Goal: Information Seeking & Learning: Learn about a topic

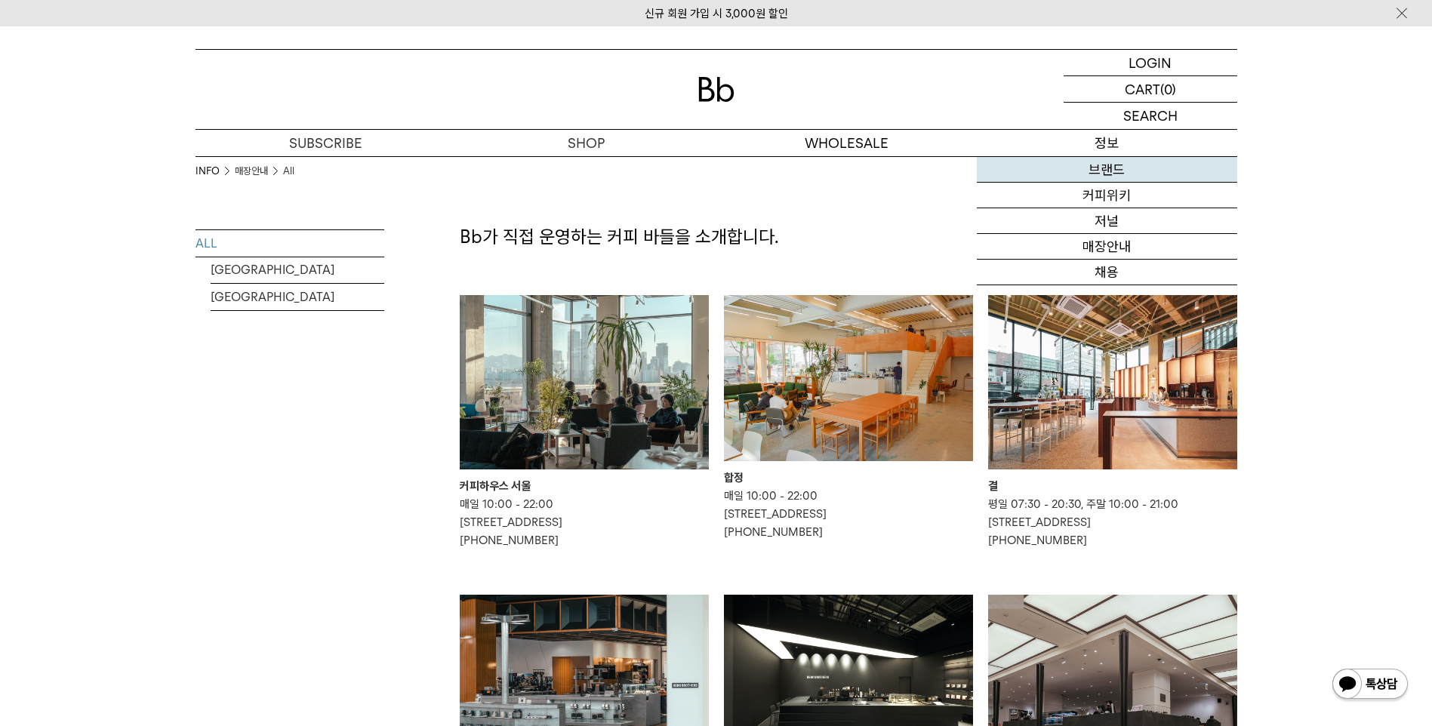
click at [1103, 162] on link "브랜드" at bounding box center [1107, 170] width 260 height 26
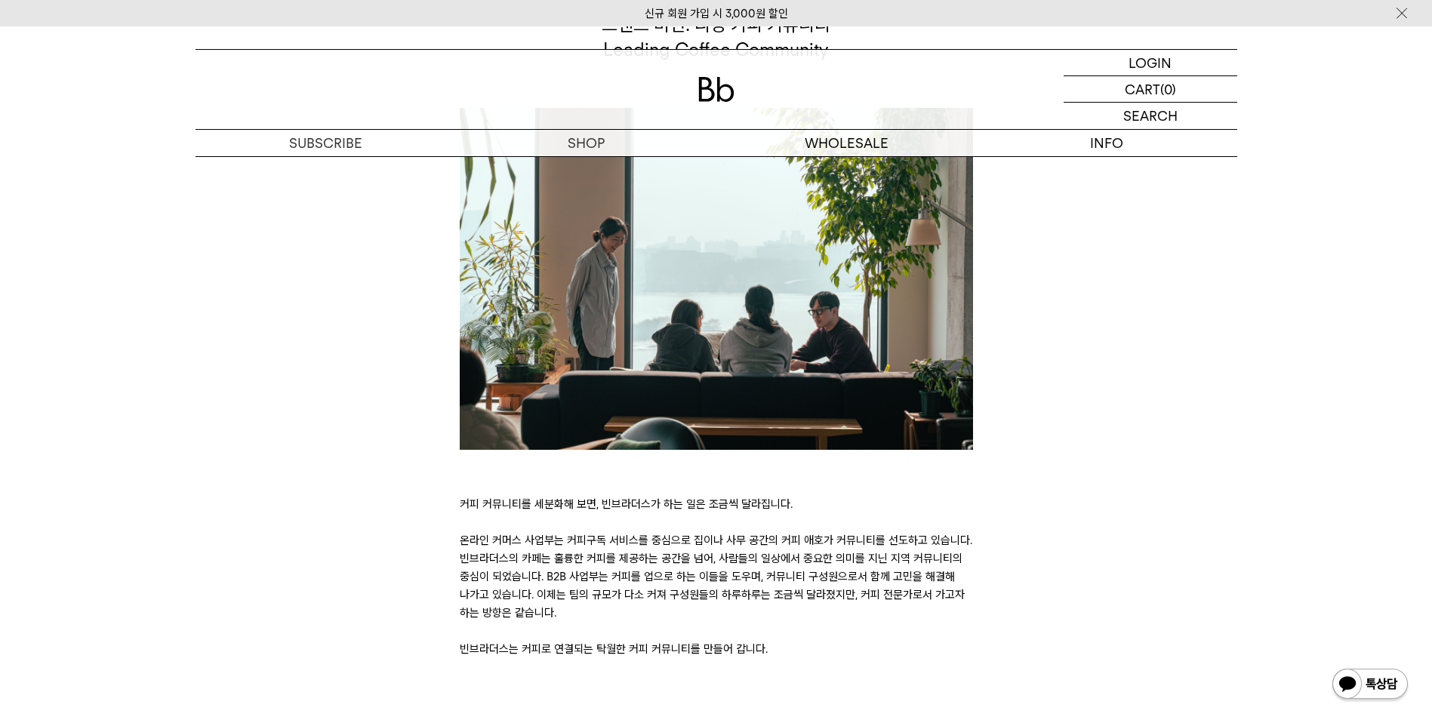
scroll to position [3109, 0]
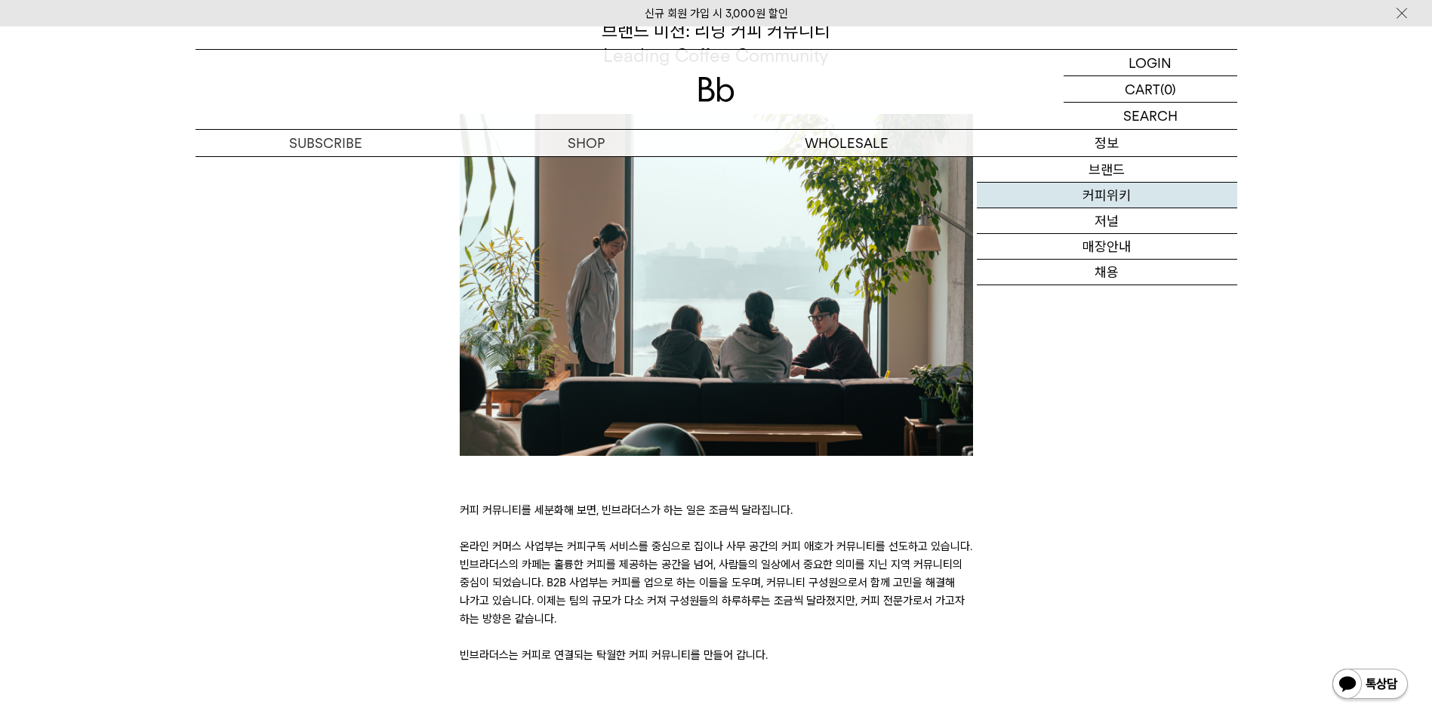
click at [1113, 192] on link "커피위키" at bounding box center [1107, 196] width 260 height 26
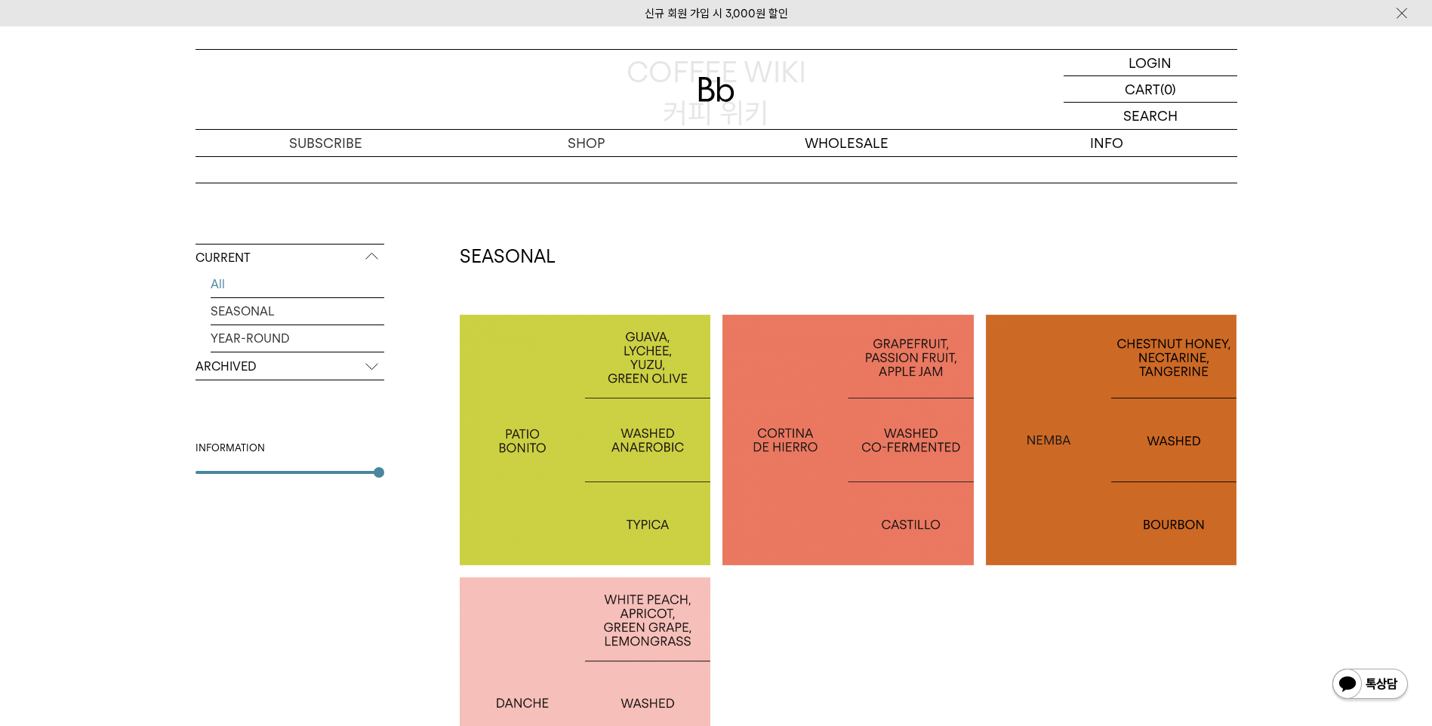
scroll to position [151, 0]
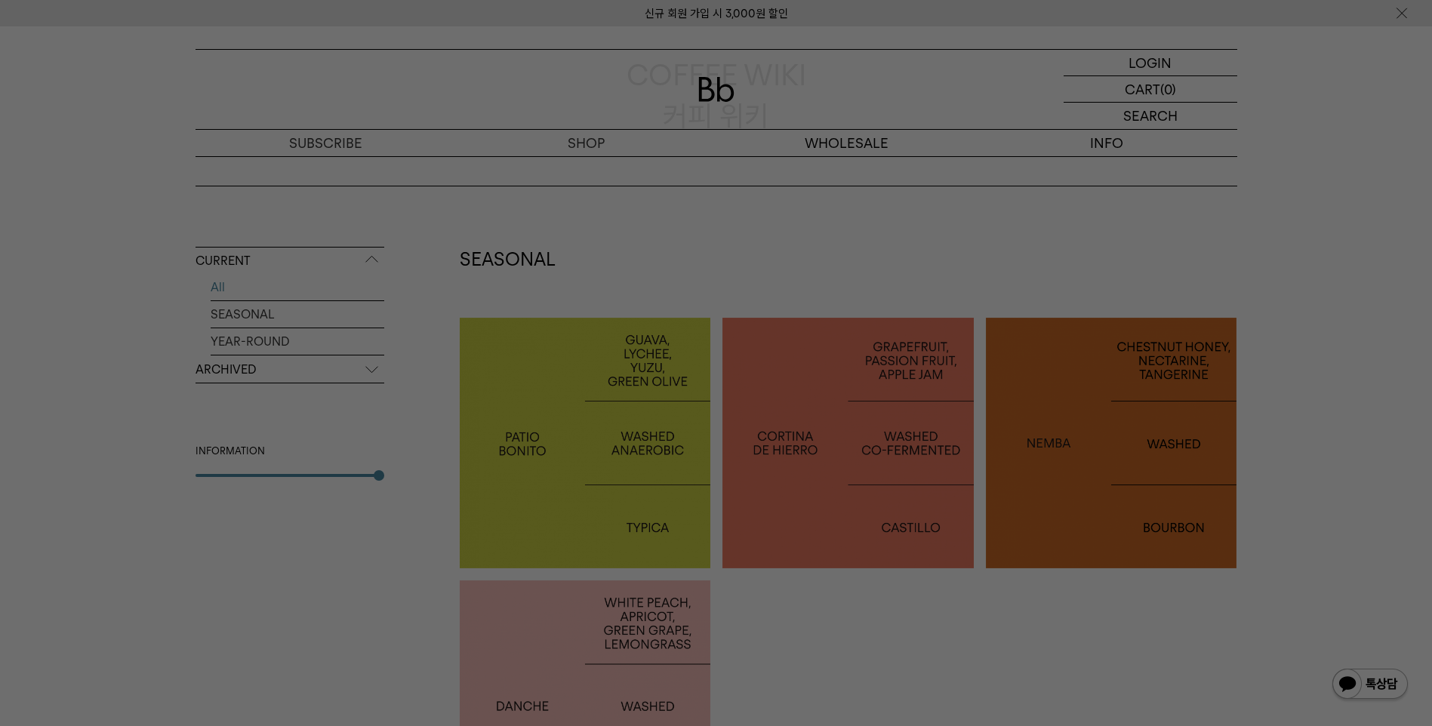
click at [1401, 123] on div at bounding box center [716, 363] width 1432 height 726
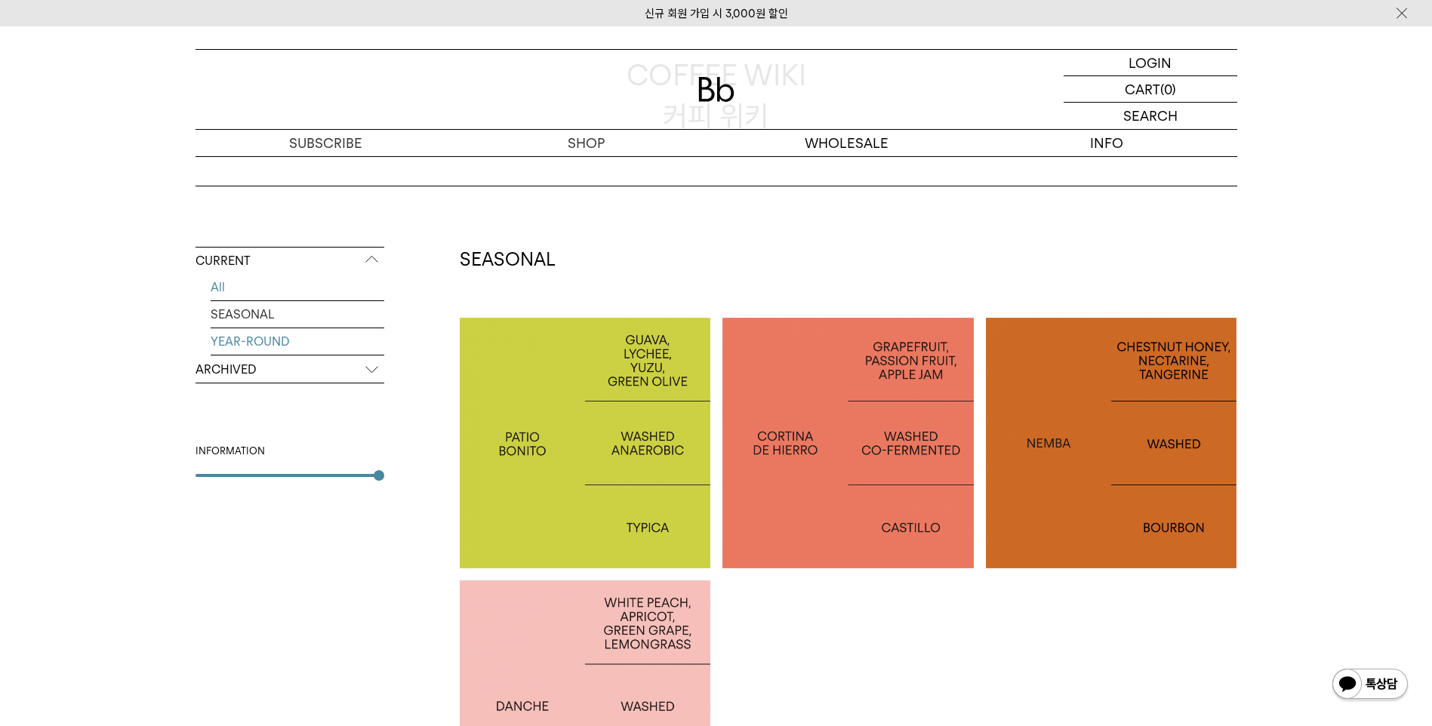
click at [257, 337] on link "YEAR-ROUND" at bounding box center [298, 341] width 174 height 26
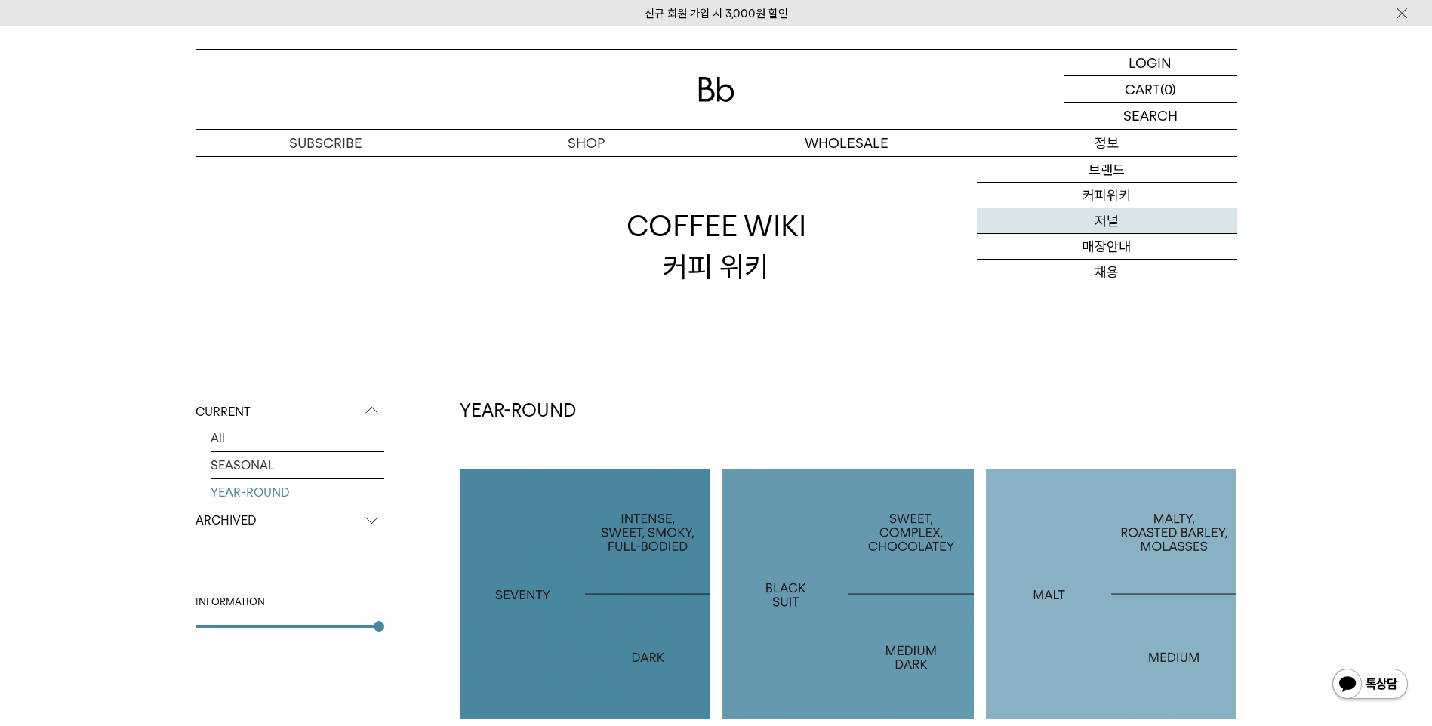
click at [1112, 226] on link "저널" at bounding box center [1107, 221] width 260 height 26
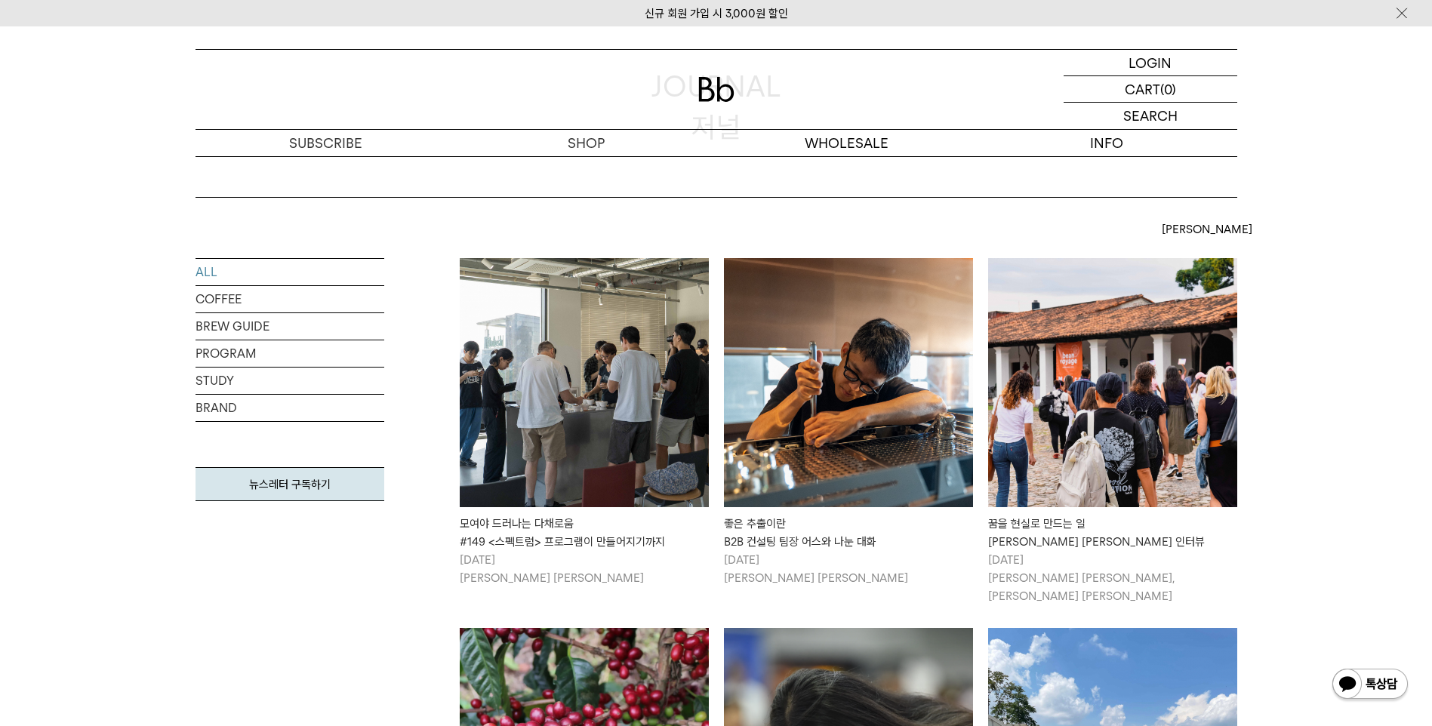
scroll to position [151, 0]
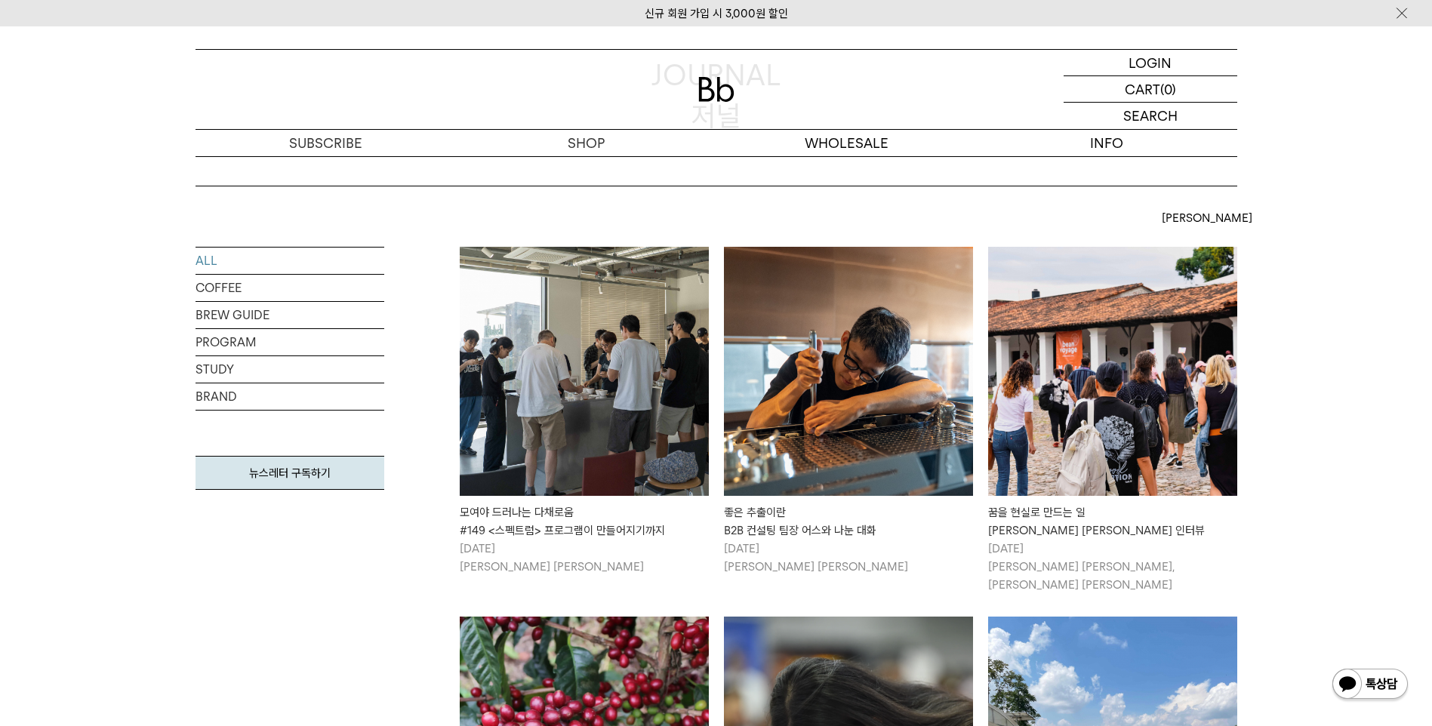
click at [1044, 448] on img at bounding box center [1112, 371] width 249 height 249
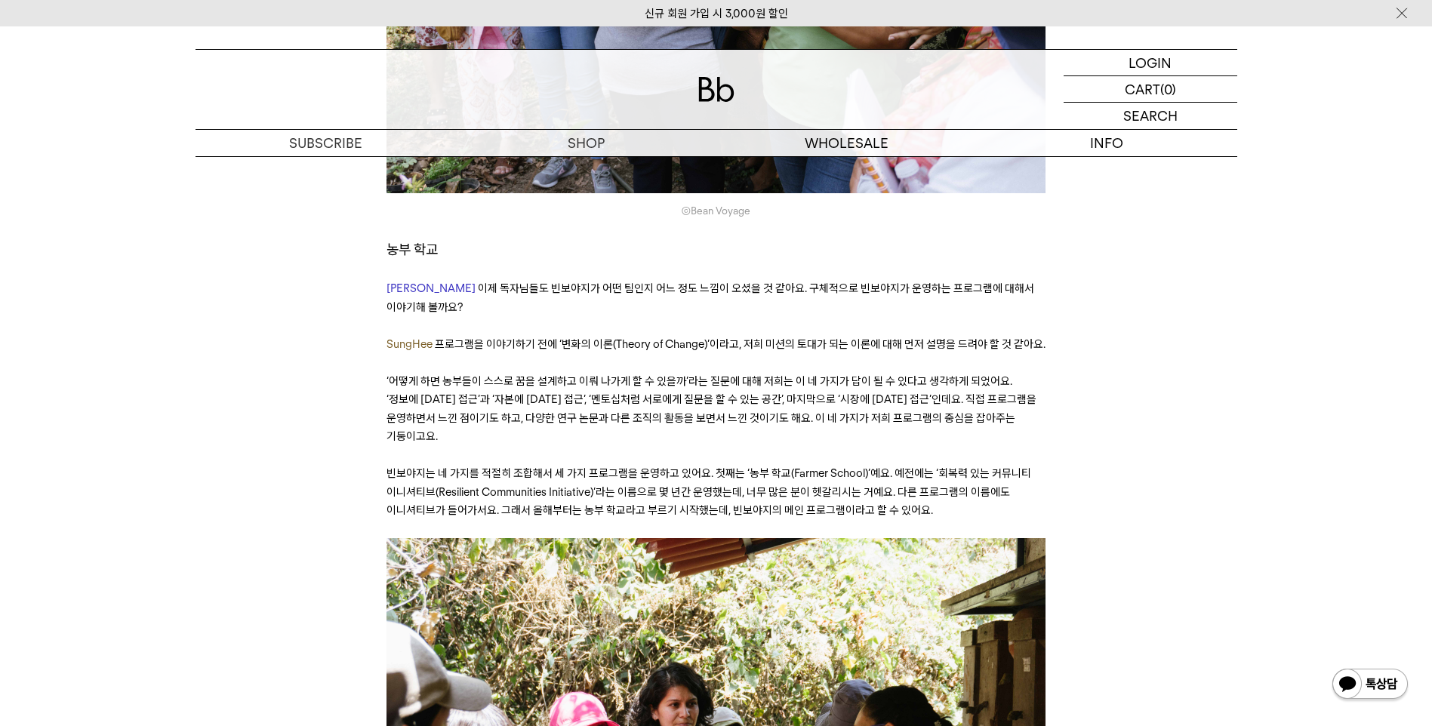
scroll to position [4075, 0]
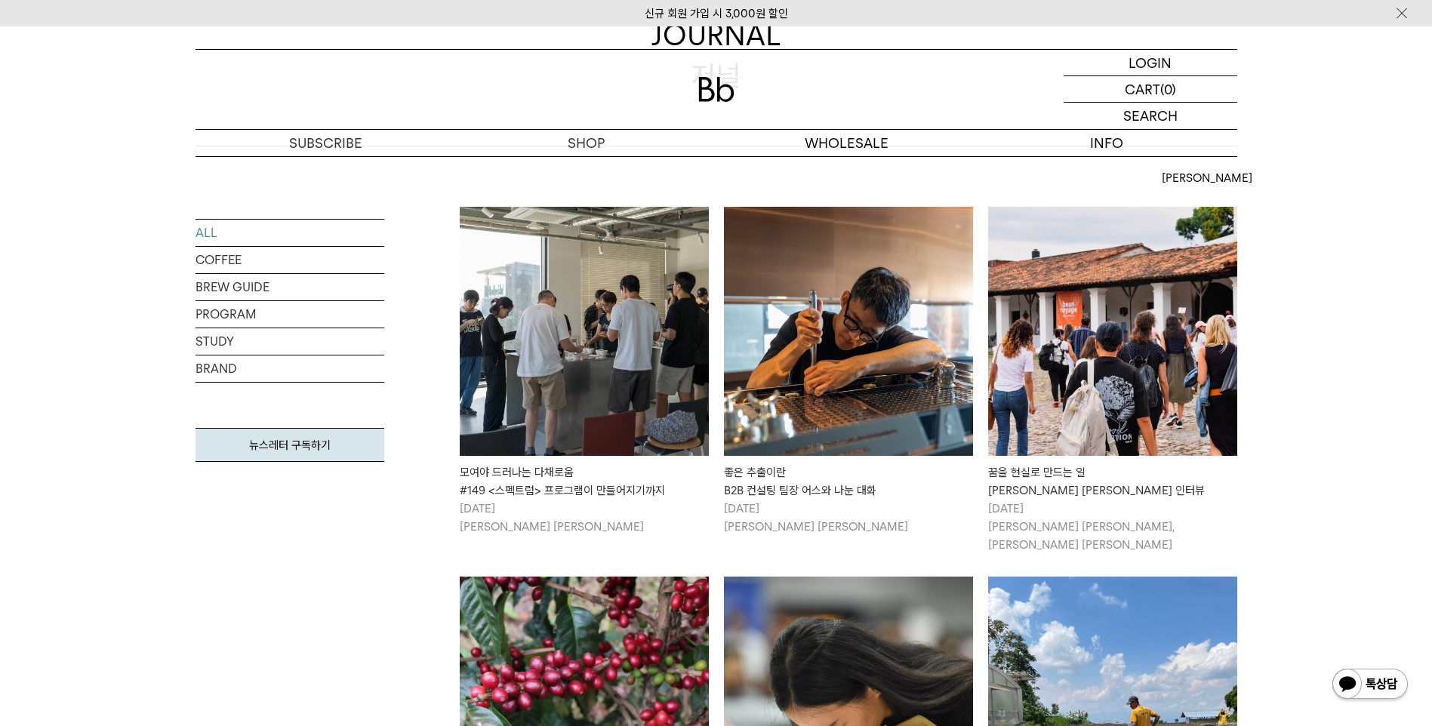
scroll to position [226, 0]
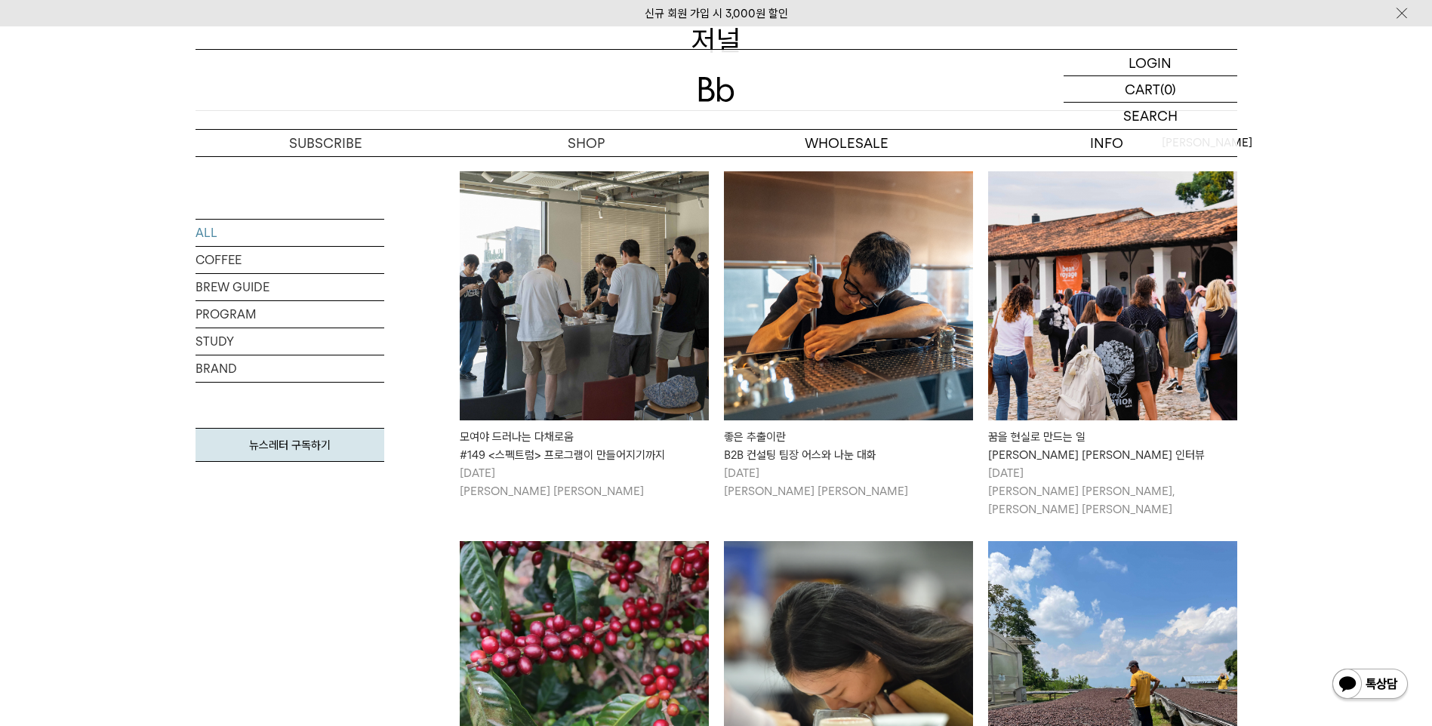
click at [871, 305] on img at bounding box center [848, 295] width 249 height 249
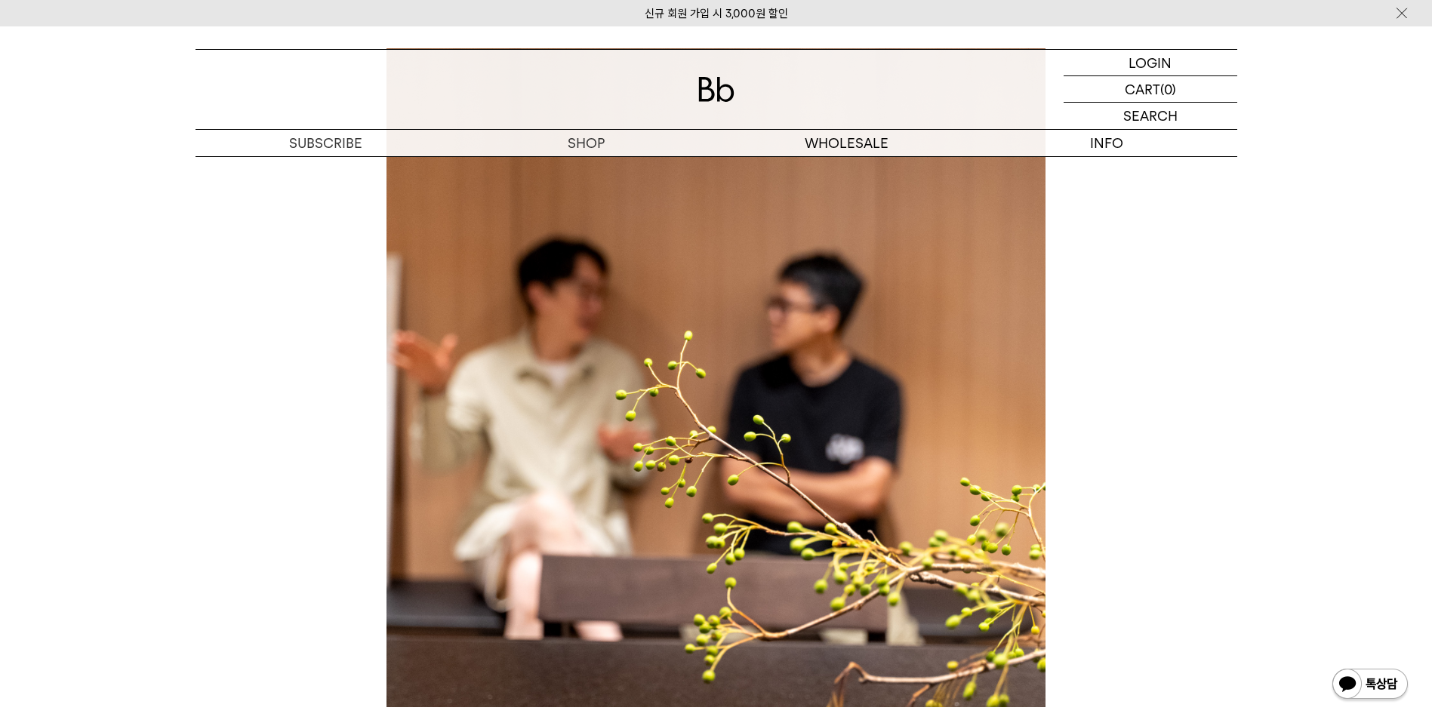
scroll to position [8679, 0]
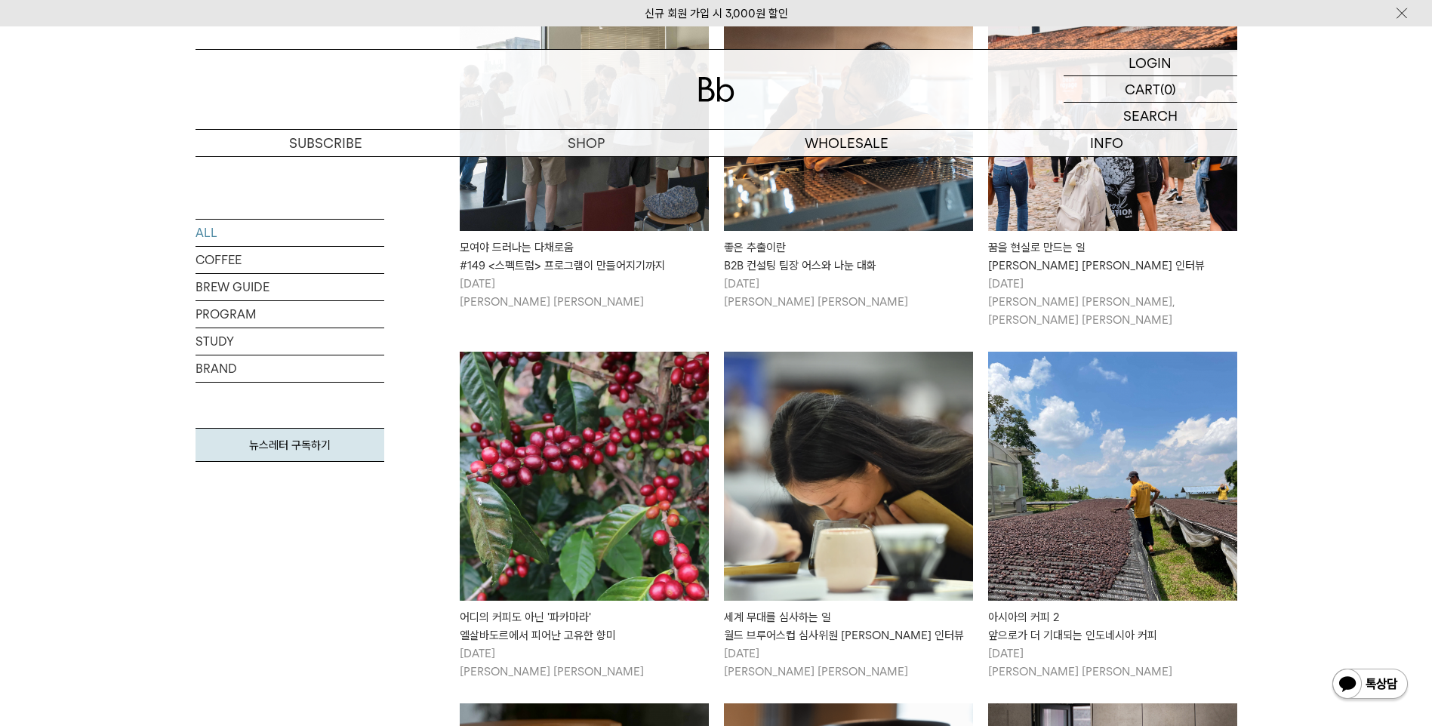
scroll to position [453, 0]
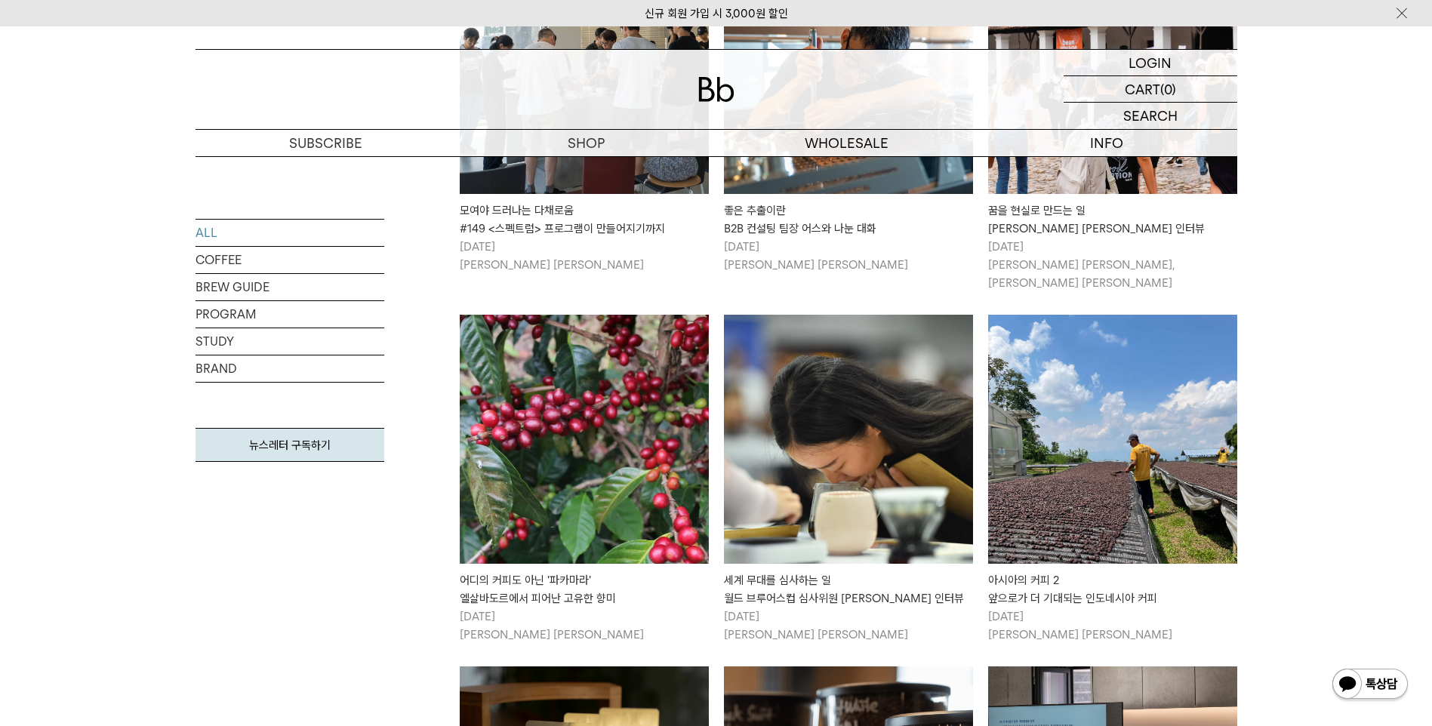
click at [803, 352] on img at bounding box center [848, 439] width 249 height 249
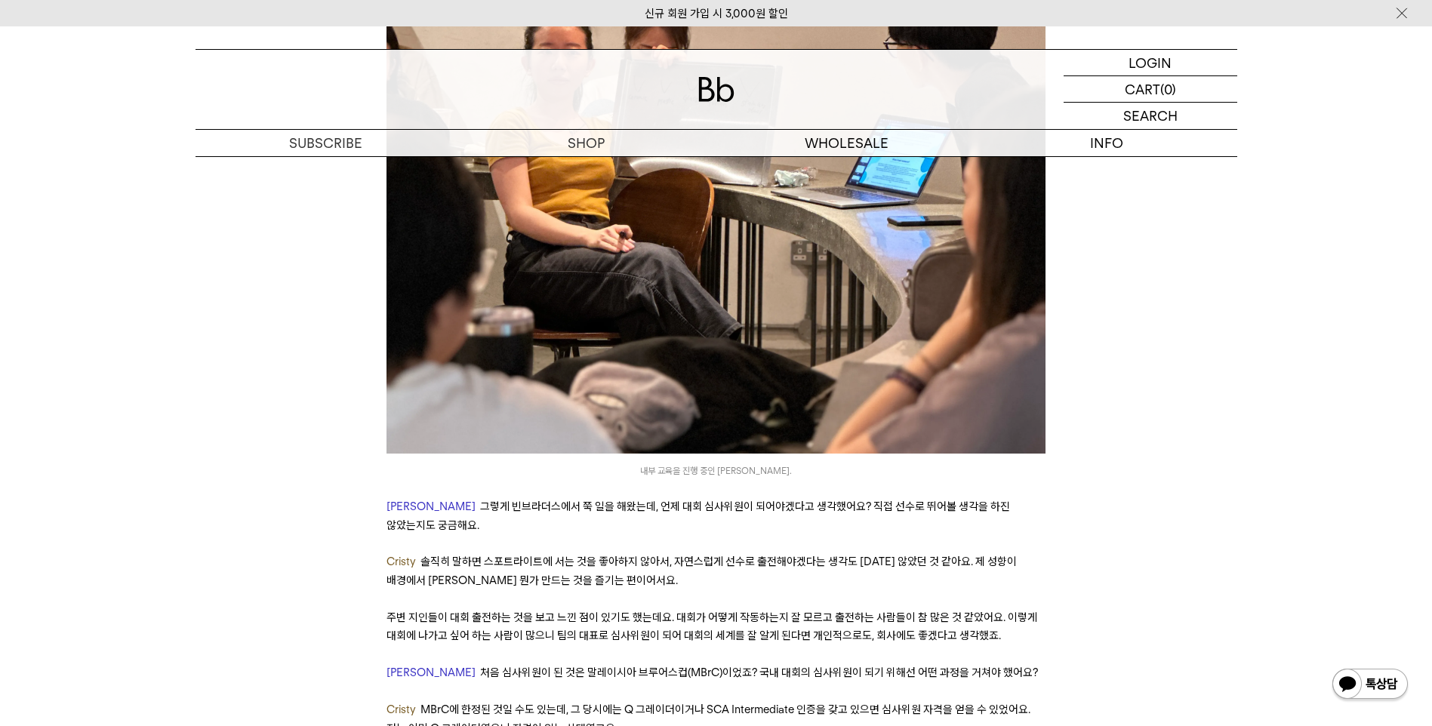
scroll to position [3019, 0]
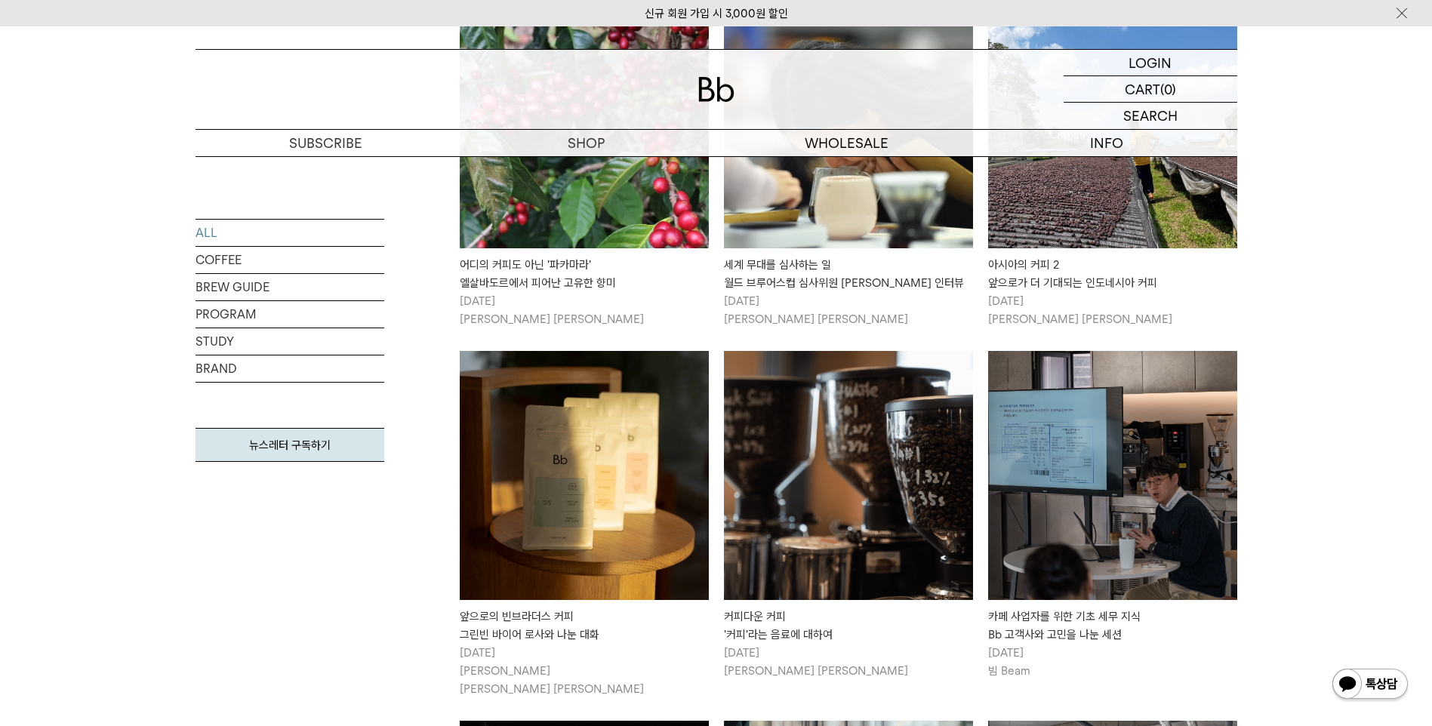
scroll to position [830, 0]
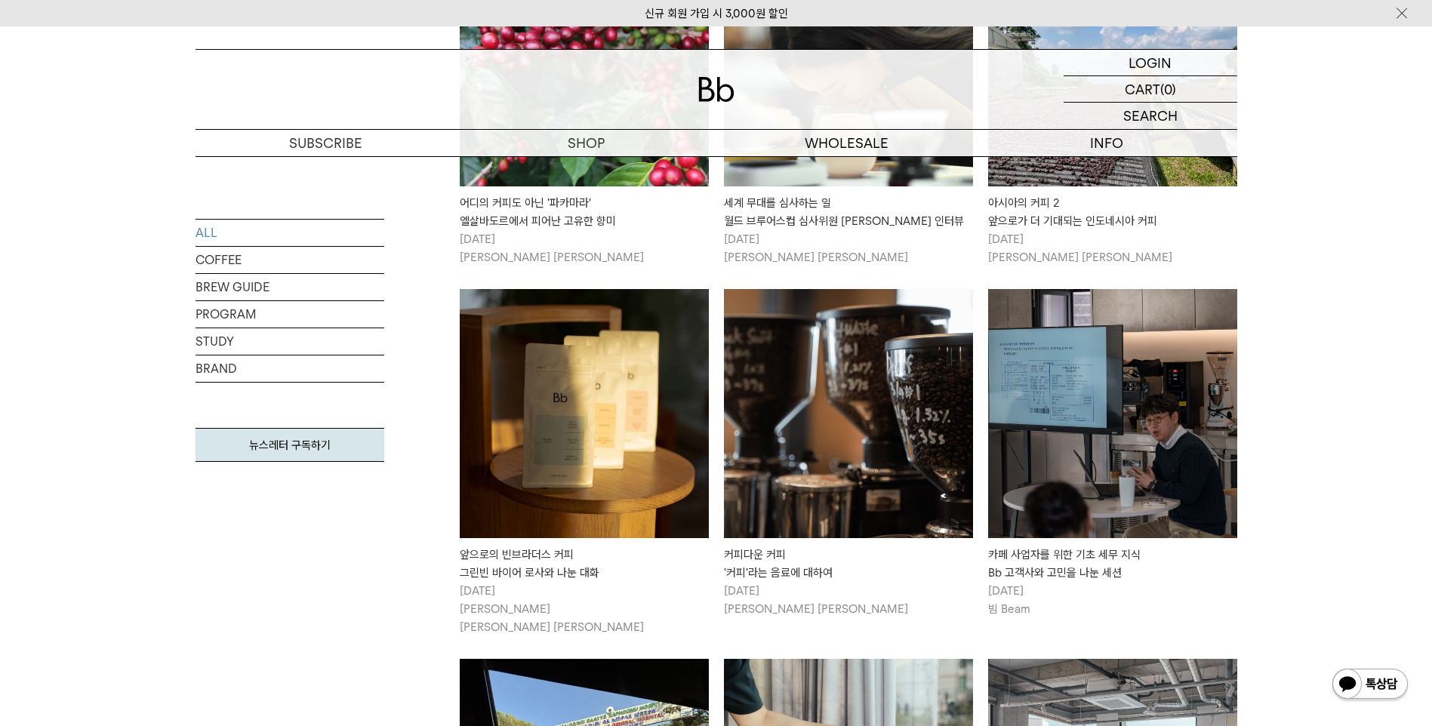
click at [851, 374] on img at bounding box center [848, 413] width 249 height 249
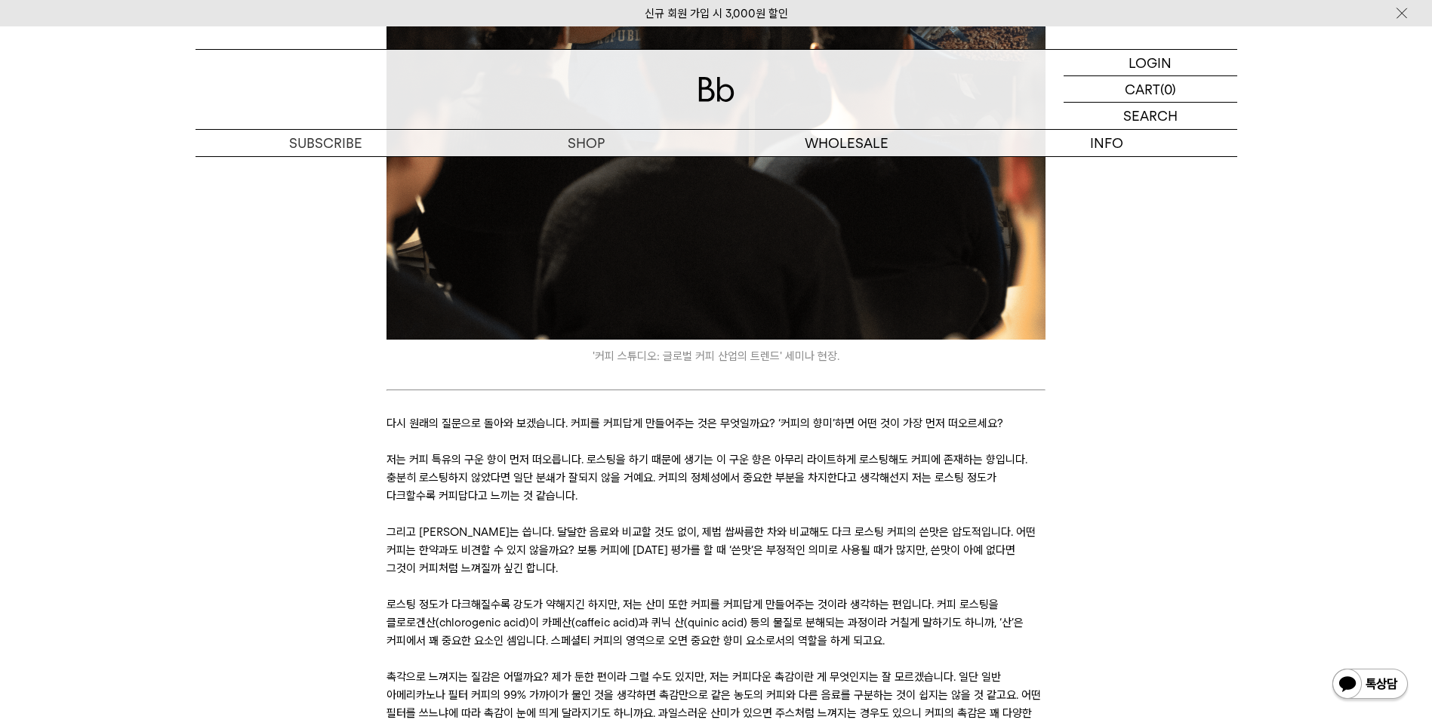
scroll to position [3472, 0]
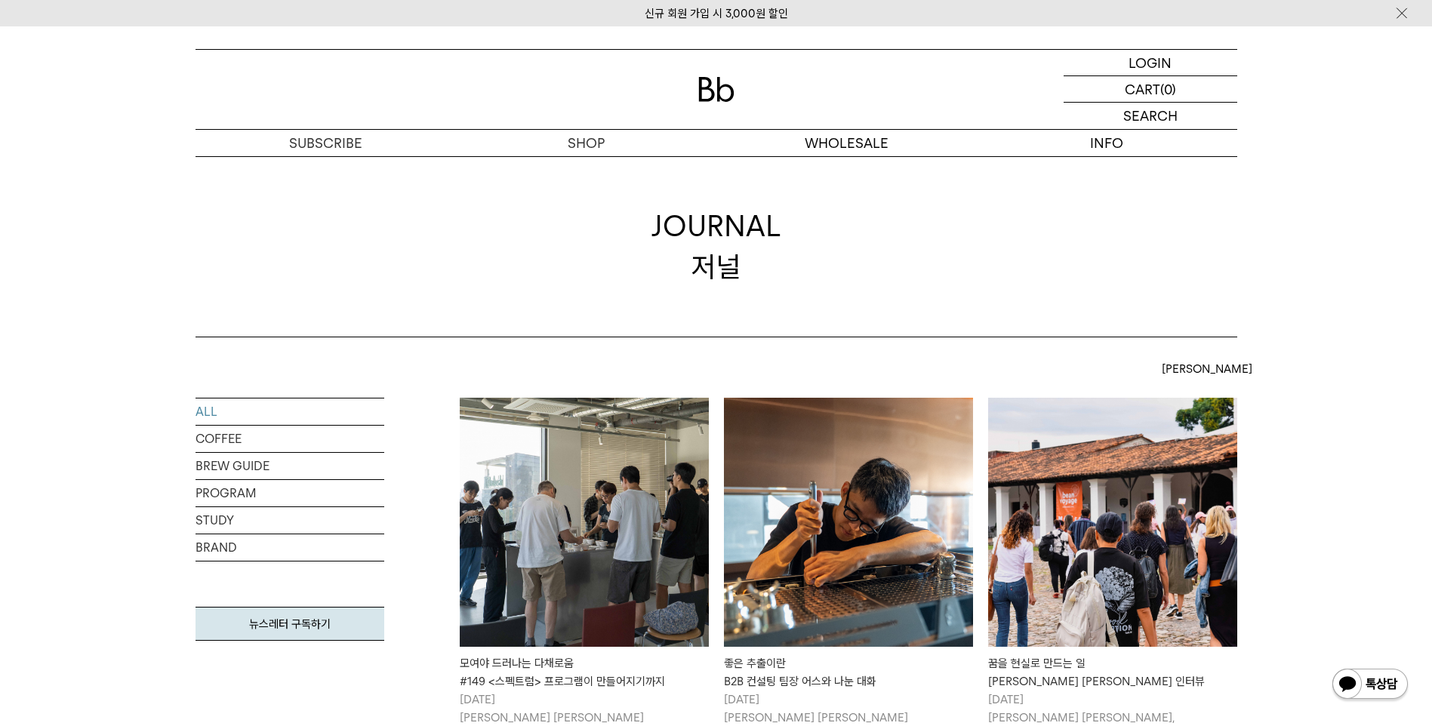
click at [1230, 369] on div "[PERSON_NAME]" at bounding box center [1198, 368] width 75 height 27
click at [1187, 422] on label "인기순" at bounding box center [1177, 424] width 32 height 14
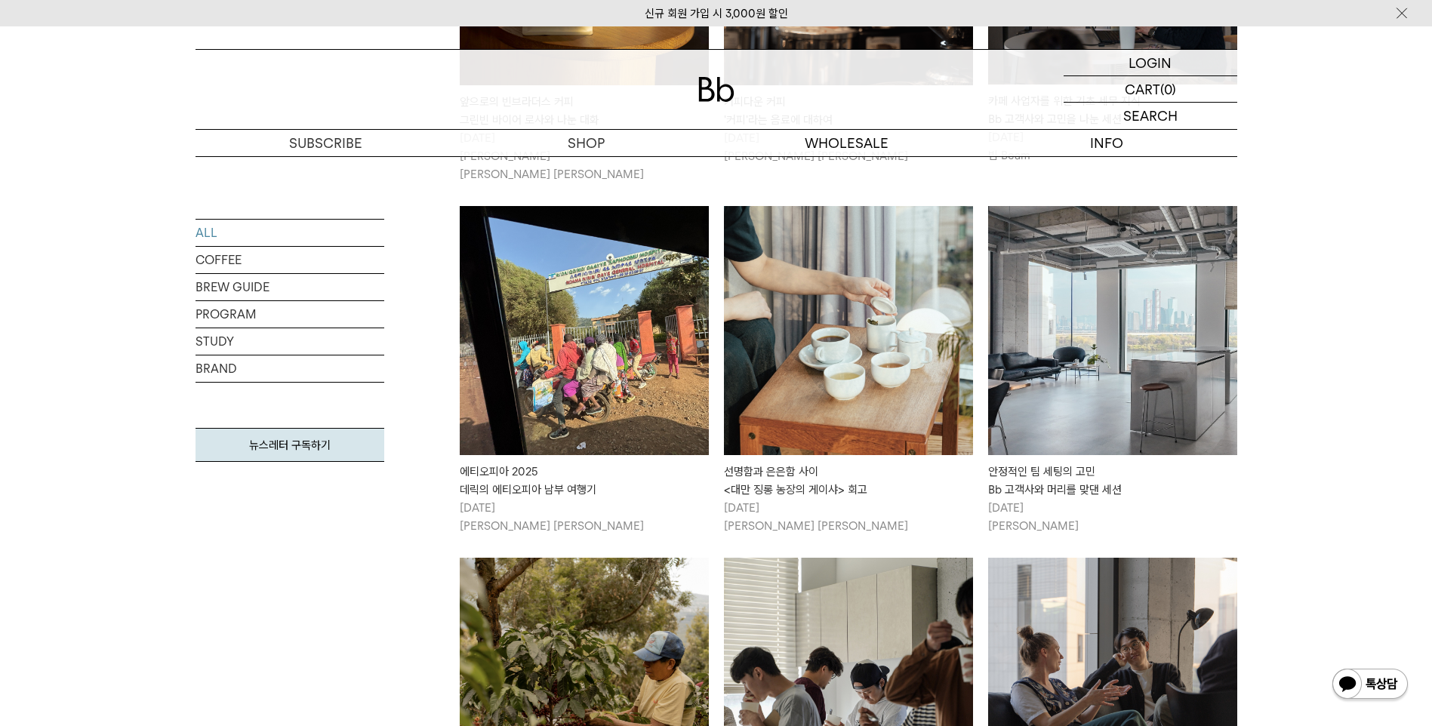
scroll to position [1736, 0]
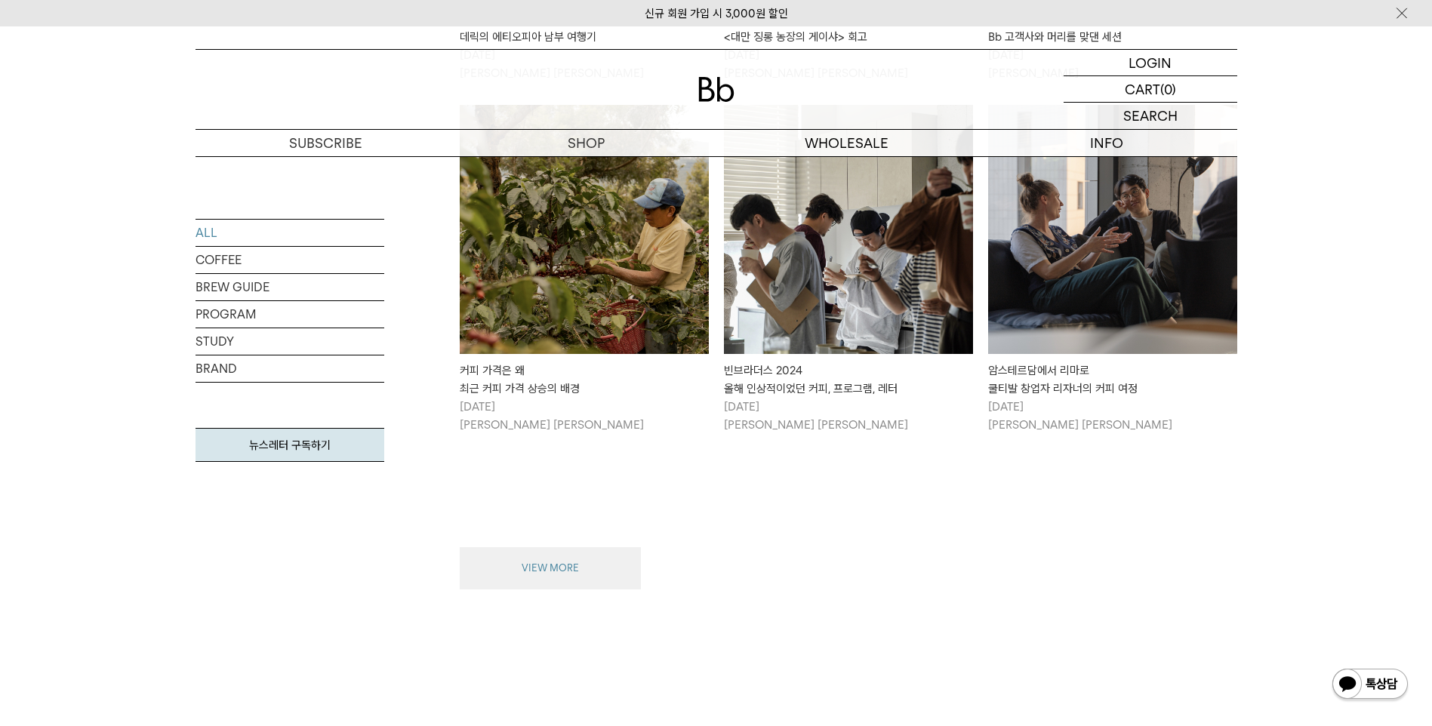
click at [552, 547] on button "VIEW MORE" at bounding box center [550, 568] width 181 height 42
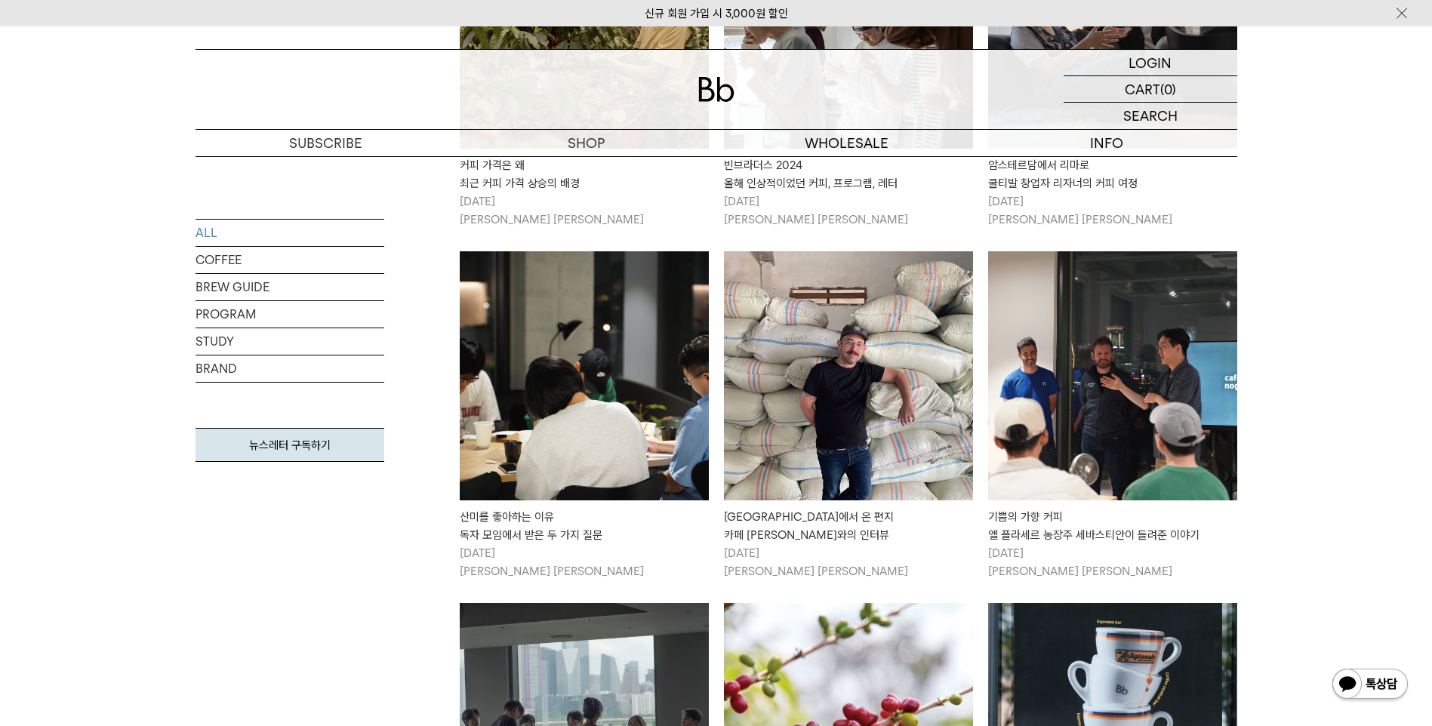
scroll to position [1962, 0]
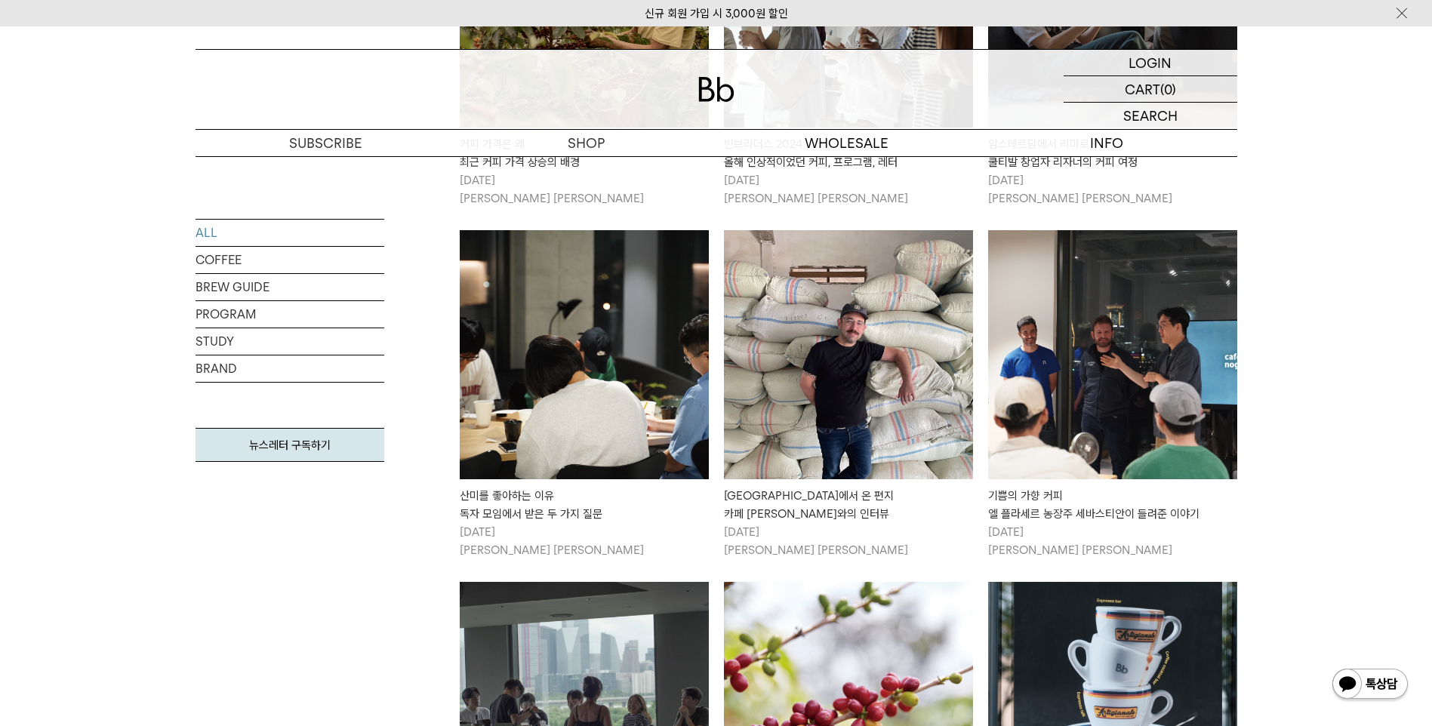
click at [546, 334] on img at bounding box center [584, 354] width 249 height 249
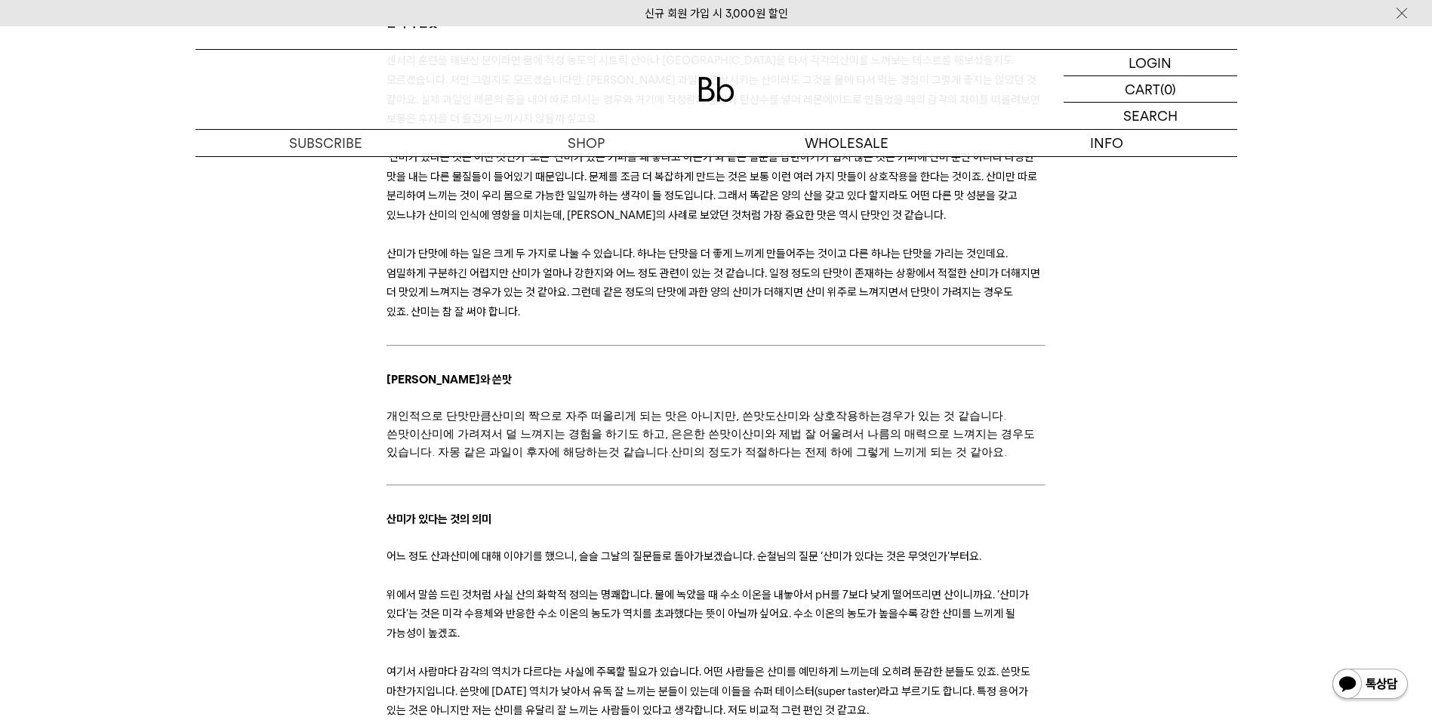
scroll to position [3698, 0]
